Goal: Information Seeking & Learning: Learn about a topic

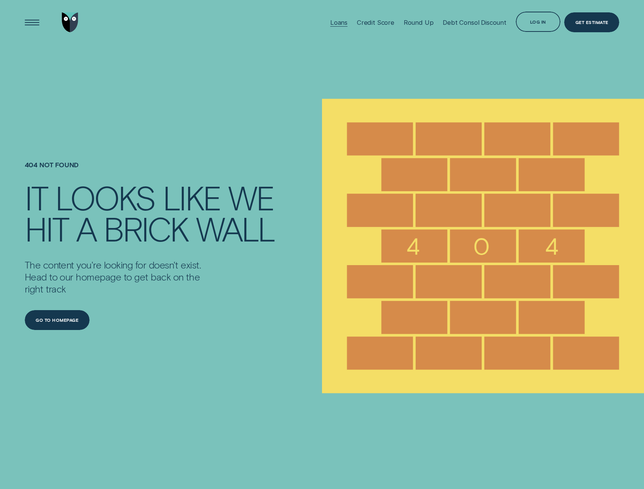
click at [335, 22] on div "Loans" at bounding box center [338, 22] width 17 height 7
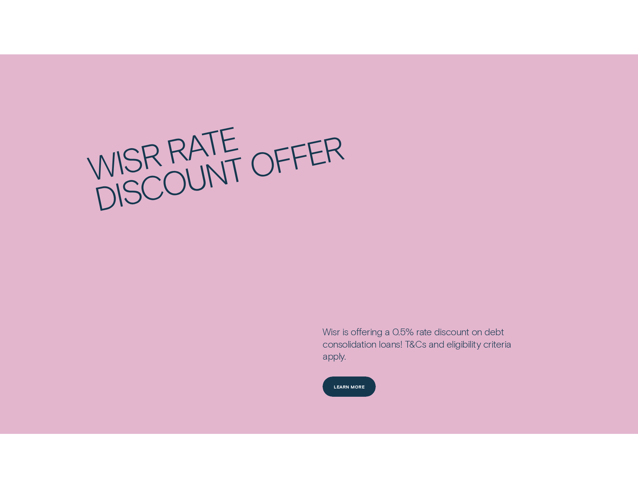
scroll to position [1274, 0]
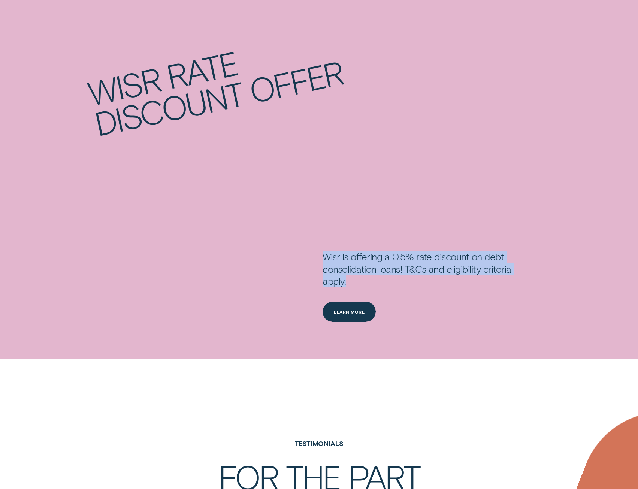
drag, startPoint x: 327, startPoint y: 258, endPoint x: 353, endPoint y: 283, distance: 36.0
click at [353, 283] on div "Wisr is offering a 0.5% rate discount on debt consolidation loans! T&Cs and eli…" at bounding box center [429, 275] width 213 height 51
drag, startPoint x: 328, startPoint y: 264, endPoint x: 334, endPoint y: 273, distance: 10.8
click at [334, 273] on div "Wisr is offering a 0.5% rate discount on debt consolidation loans! T&Cs and eli…" at bounding box center [447, 286] width 256 height 72
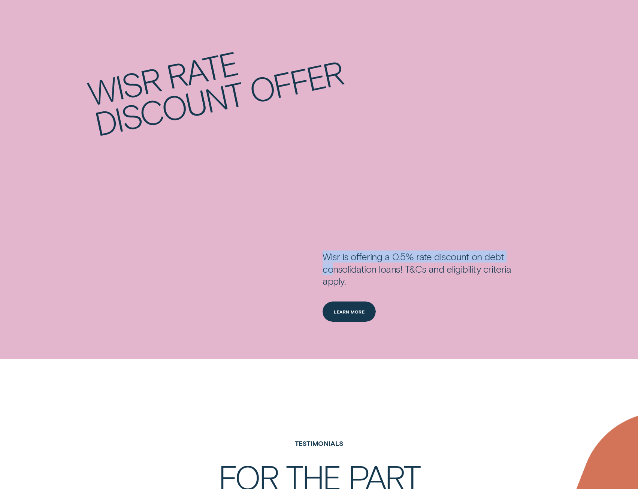
click at [334, 273] on div "Wisr is offering a 0.5% rate discount on debt consolidation loans! T&Cs and eli…" at bounding box center [429, 275] width 213 height 51
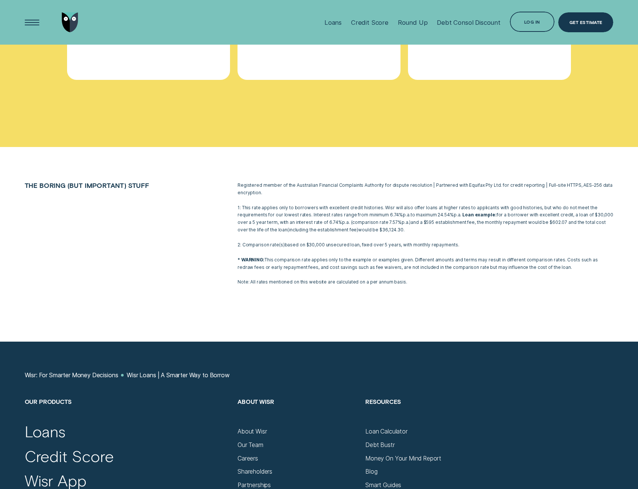
scroll to position [3223, 0]
